Goal: Information Seeking & Learning: Learn about a topic

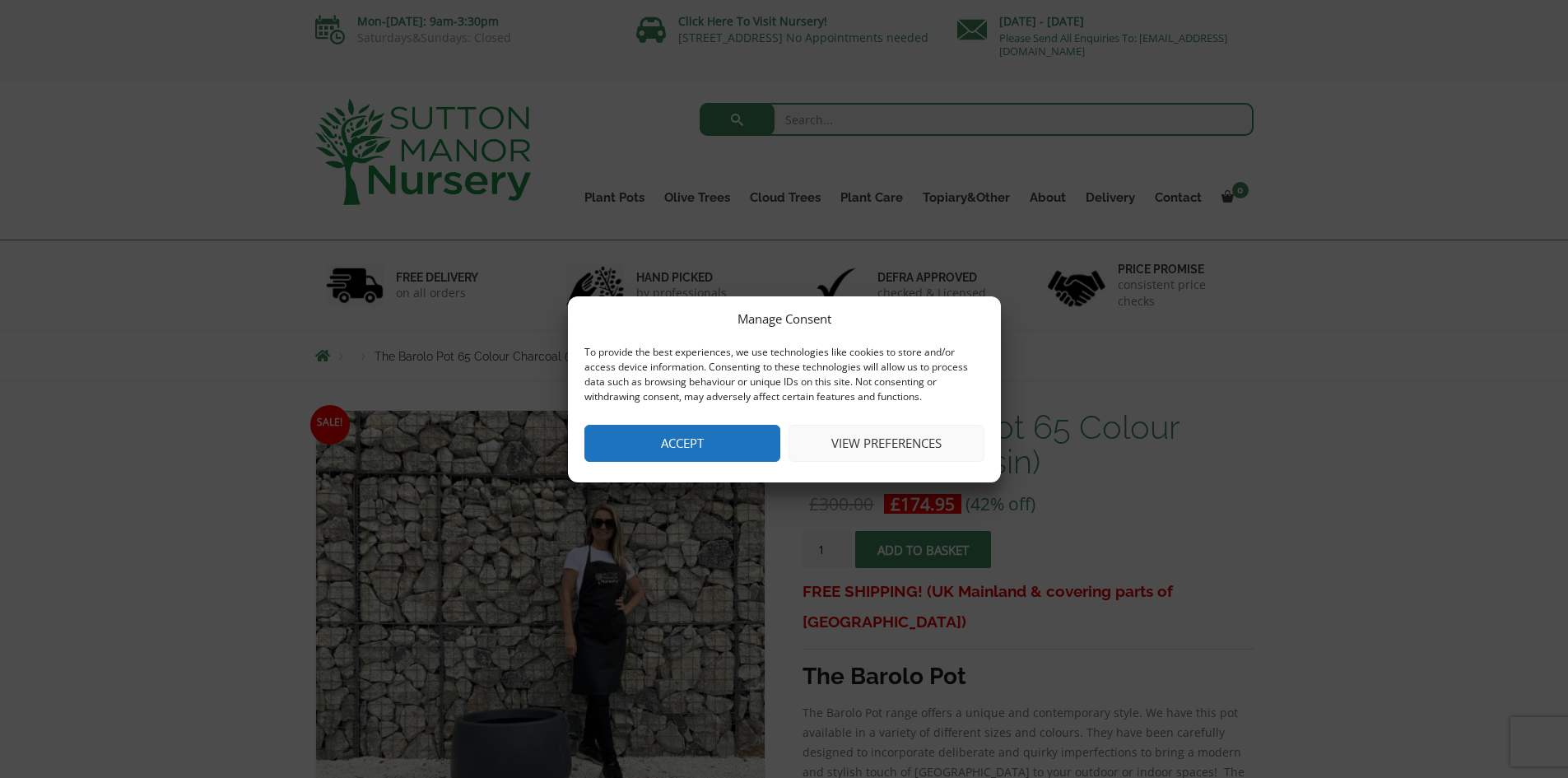
click at [912, 439] on button "View preferences" at bounding box center [886, 444] width 196 height 37
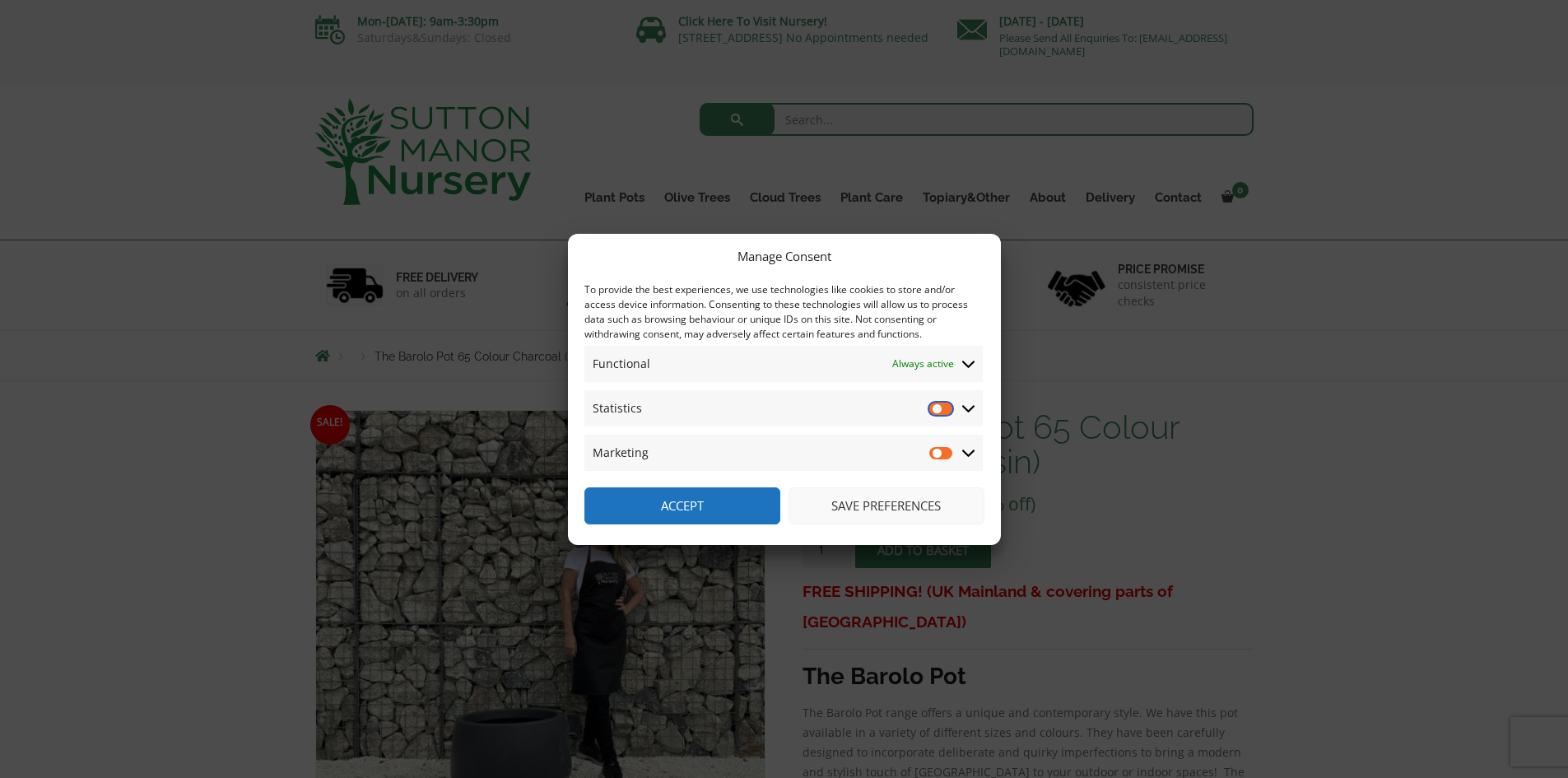
click at [932, 414] on input "Statistics" at bounding box center [941, 409] width 25 height 17
checkbox input "true"
click at [940, 449] on input "Marketing" at bounding box center [941, 453] width 25 height 17
checkbox input "true"
click at [690, 504] on button "Accept" at bounding box center [682, 506] width 196 height 37
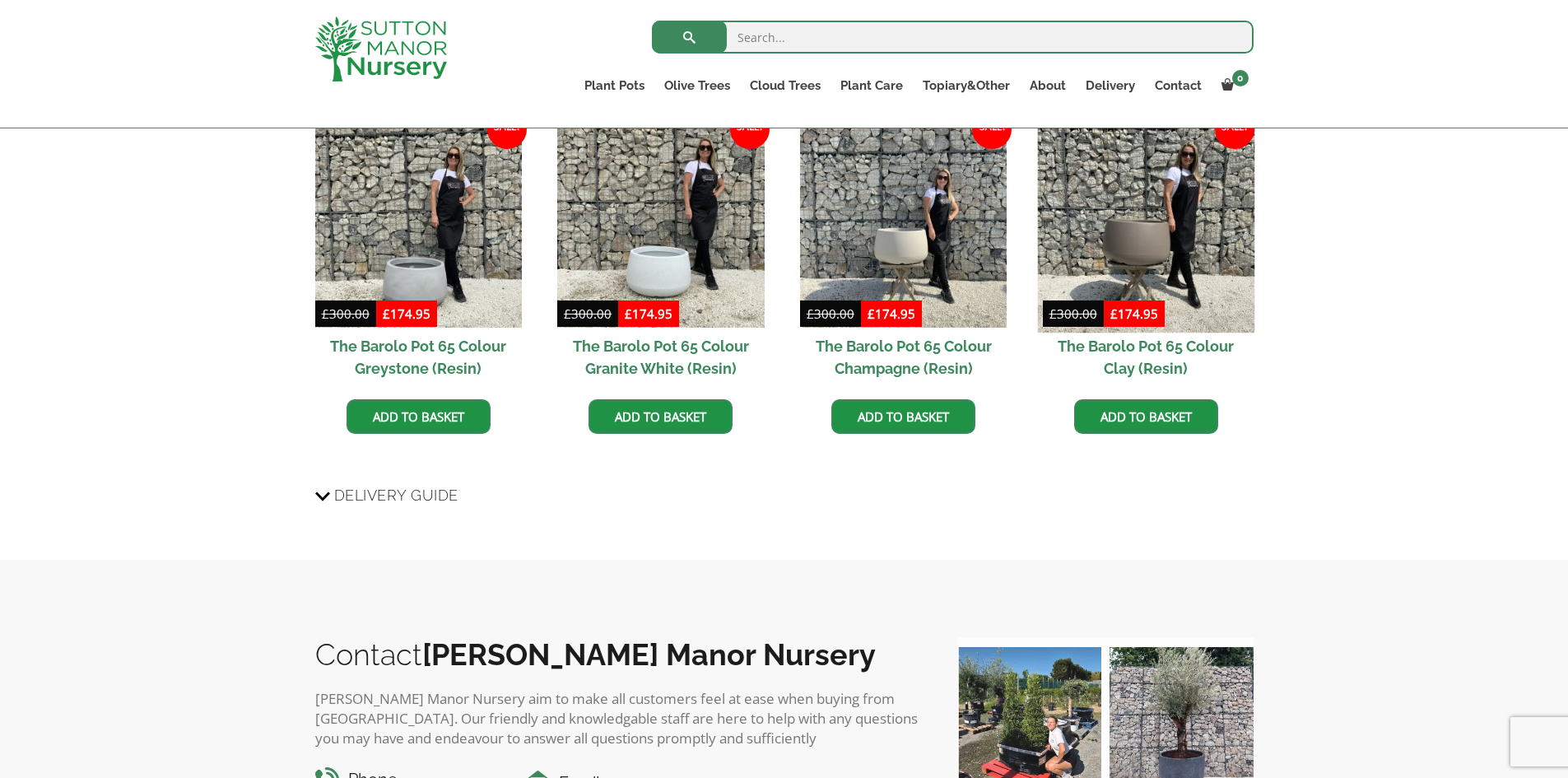
scroll to position [1647, 0]
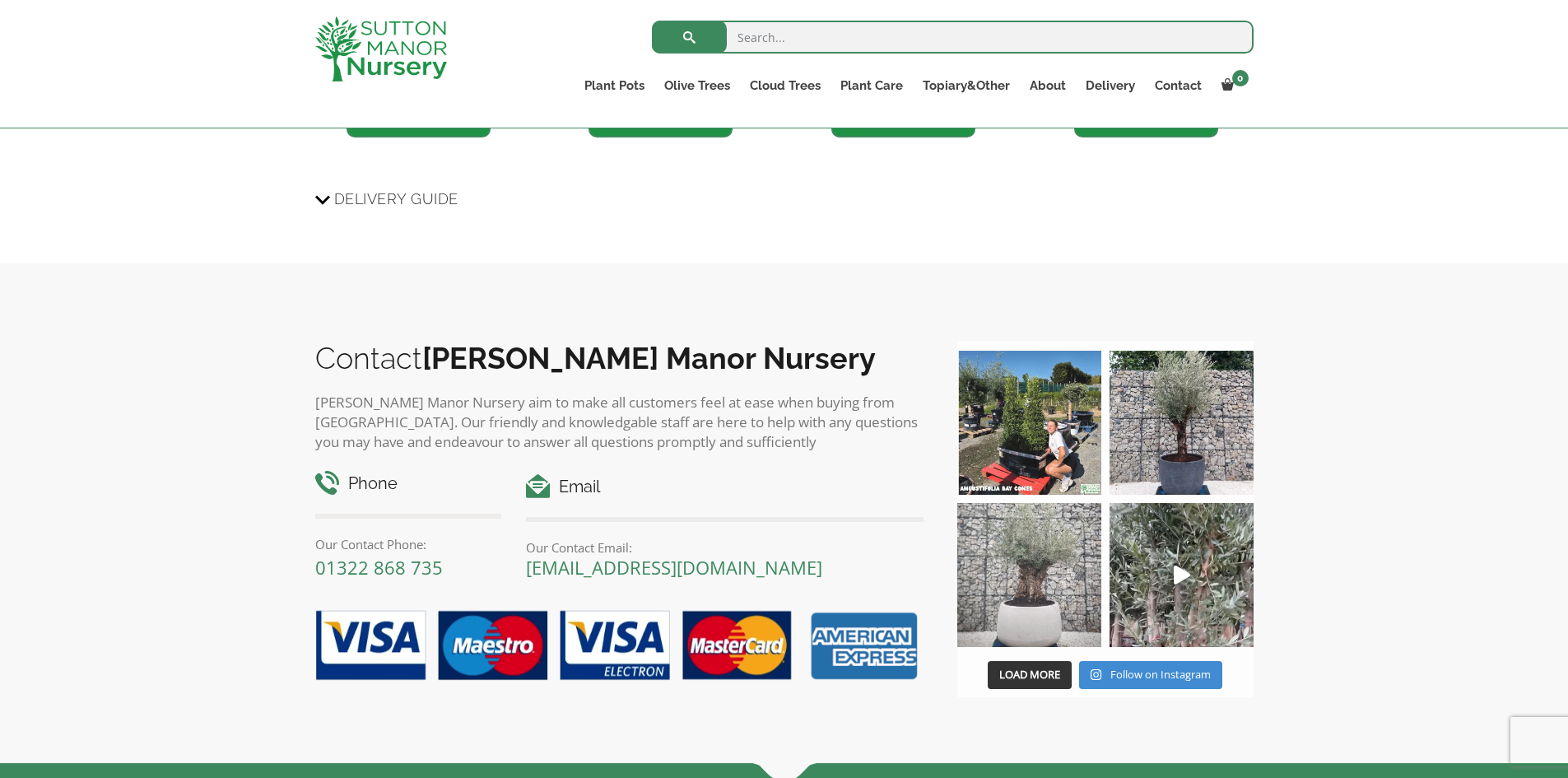
click at [1044, 569] on img at bounding box center [1029, 575] width 144 height 145
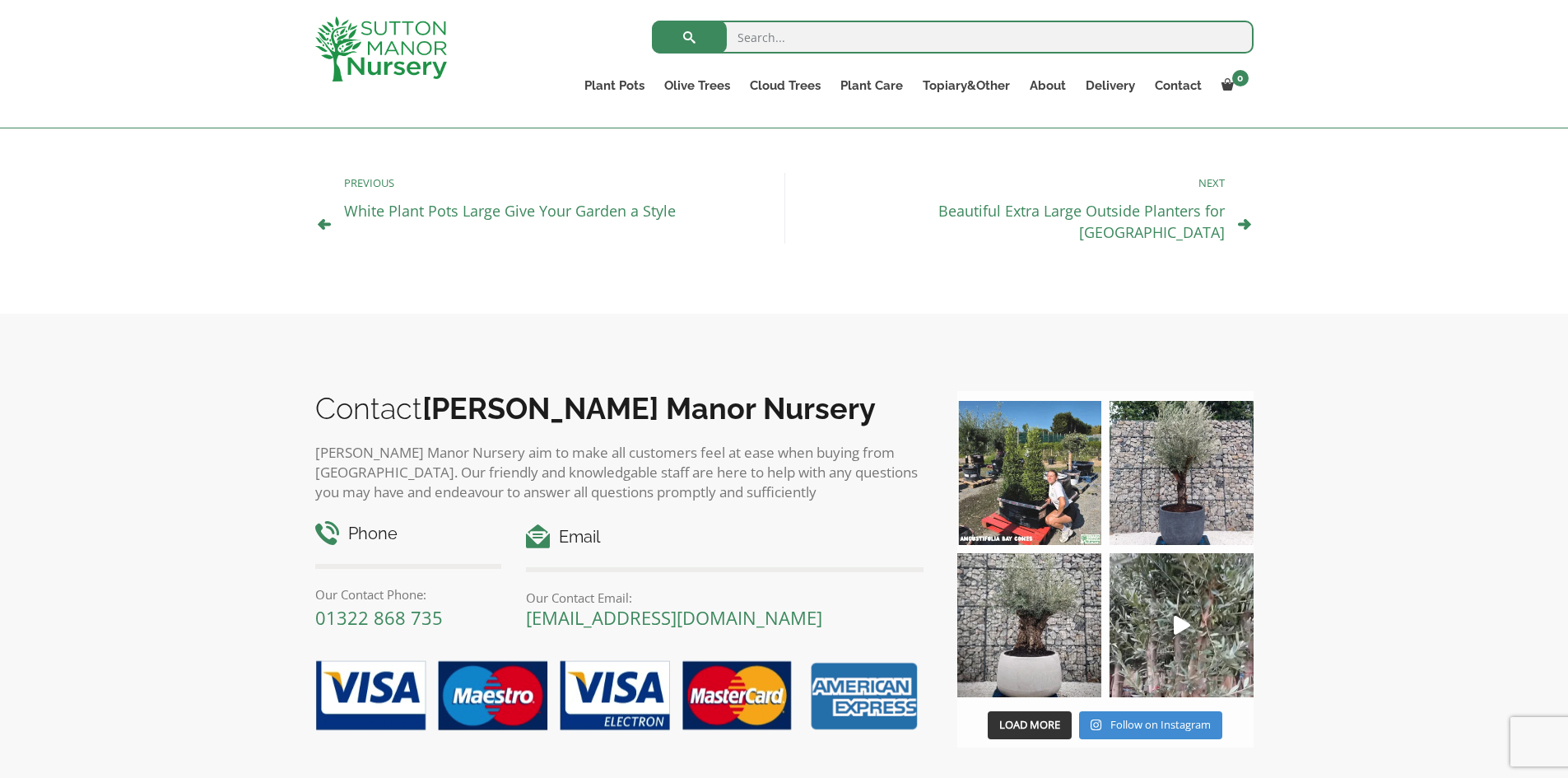
scroll to position [1782, 0]
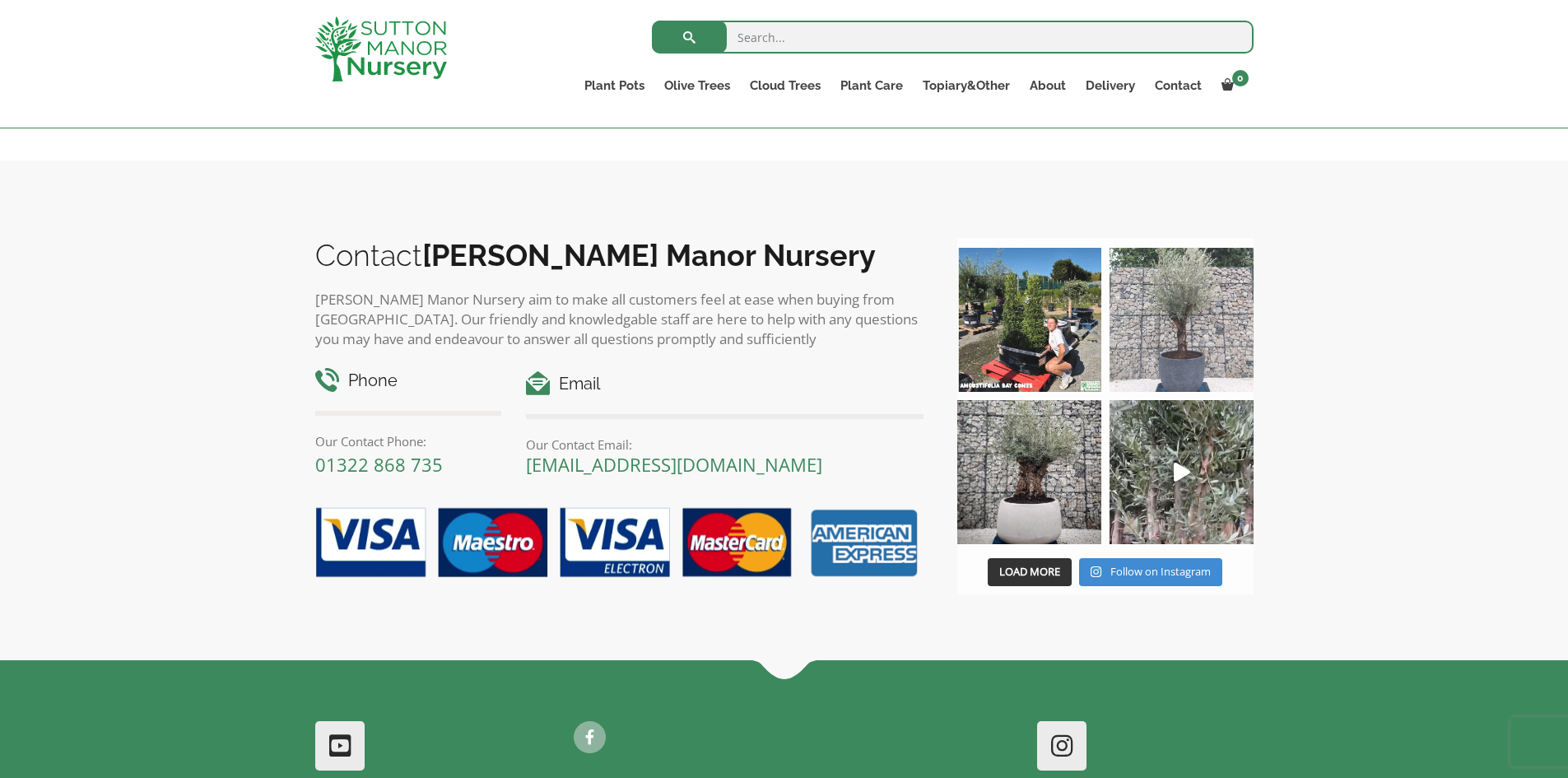
click at [1190, 284] on img at bounding box center [1182, 319] width 144 height 145
